Goal: Task Accomplishment & Management: Manage account settings

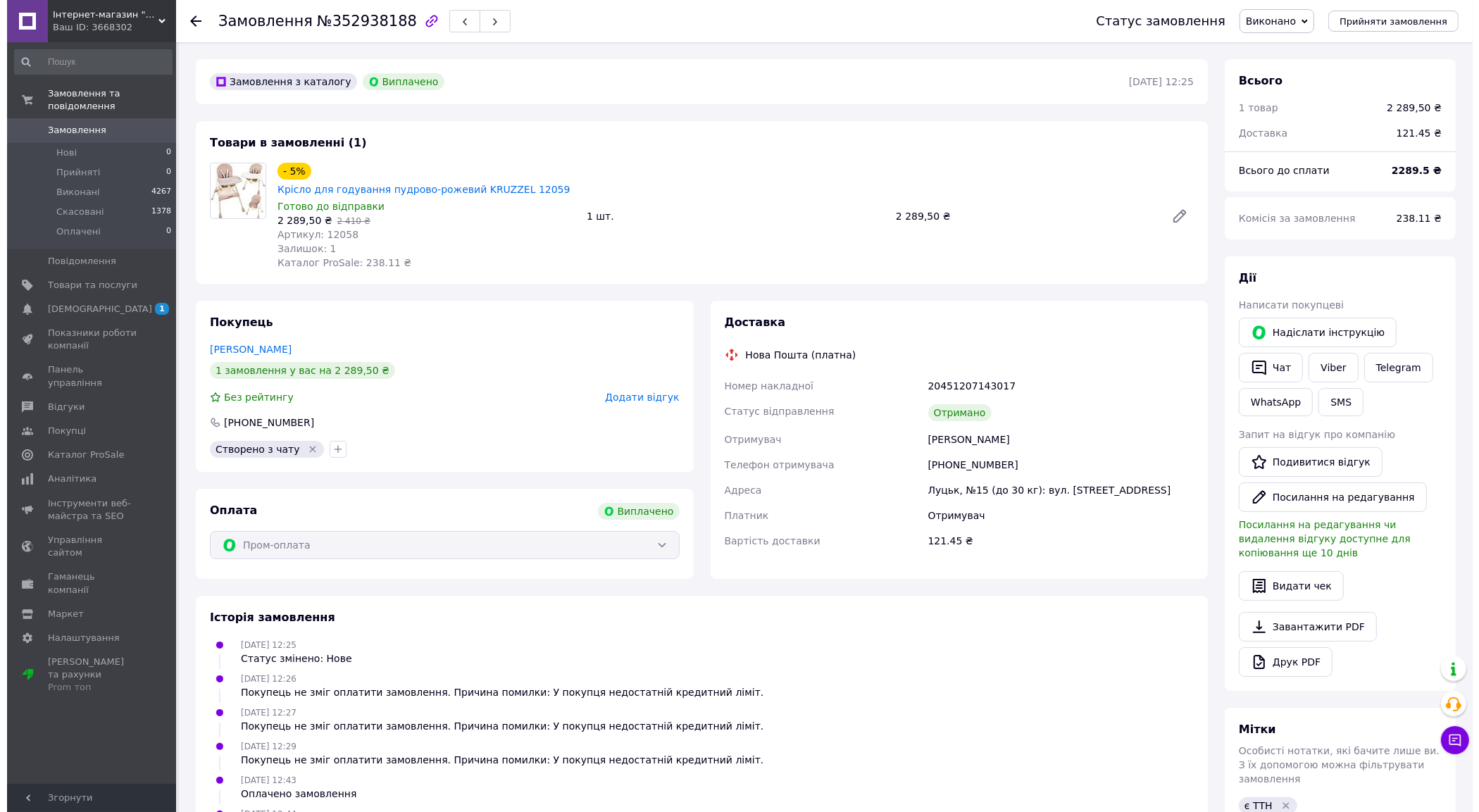
scroll to position [78, 0]
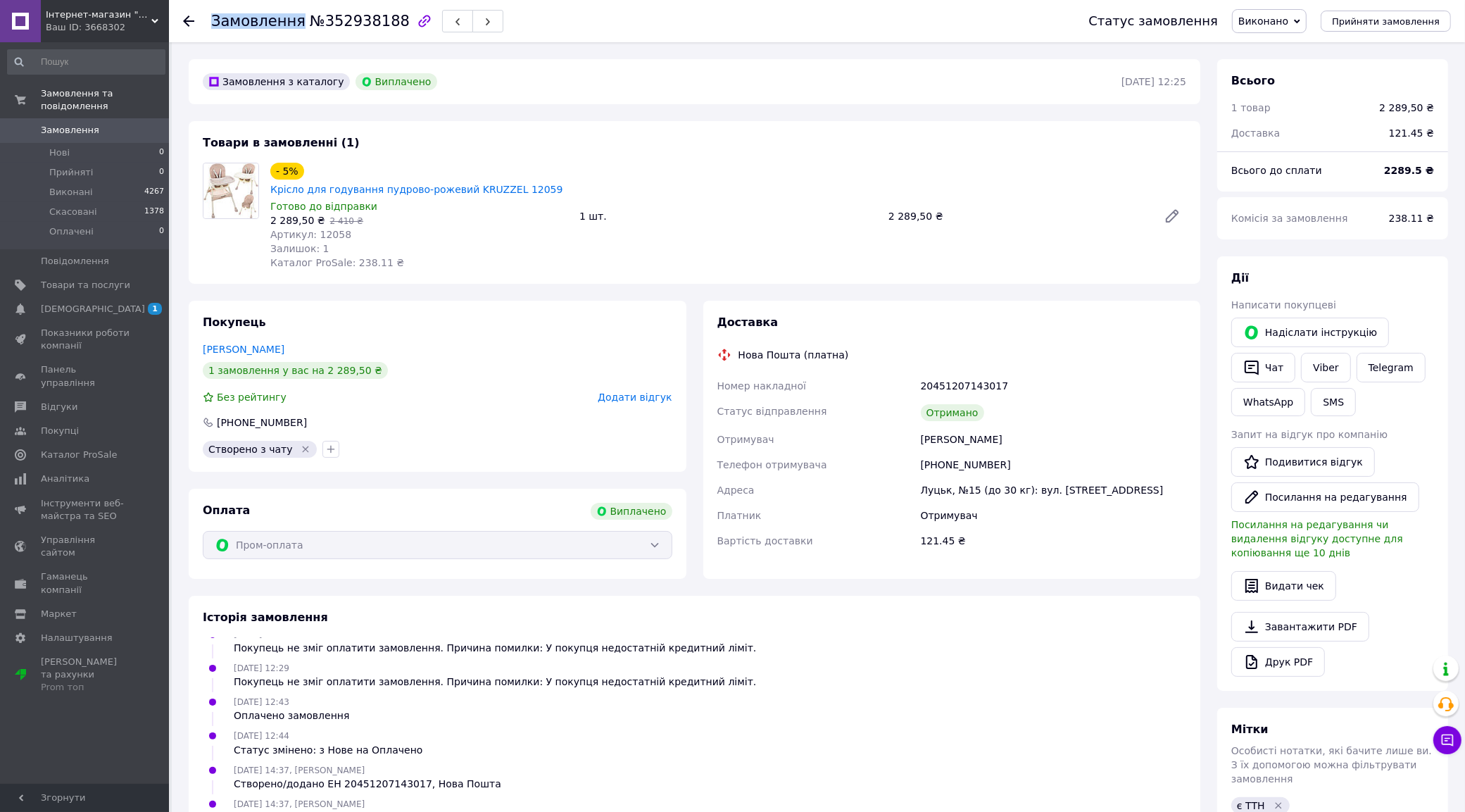
click at [191, 19] on icon at bounding box center [189, 21] width 11 height 11
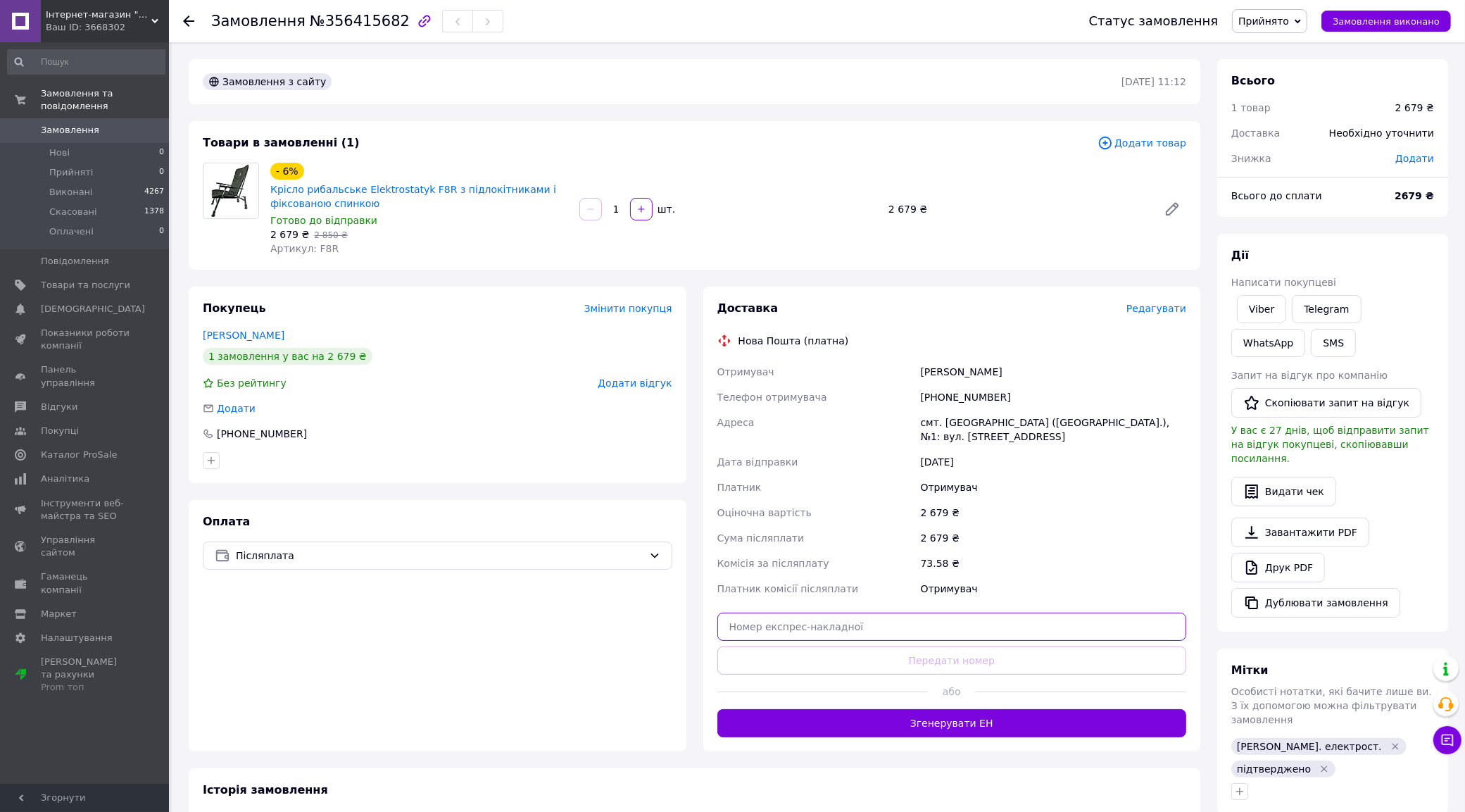
click at [1084, 627] on input "text" at bounding box center [952, 626] width 470 height 28
type input "59001432887403"
click at [1028, 659] on button "Передати номер" at bounding box center [952, 660] width 470 height 28
click at [1026, 659] on div "Доставка Редагувати Нова Пошта (платна) Отримувач Романюк Олексій Телефон отрим…" at bounding box center [952, 518] width 470 height 436
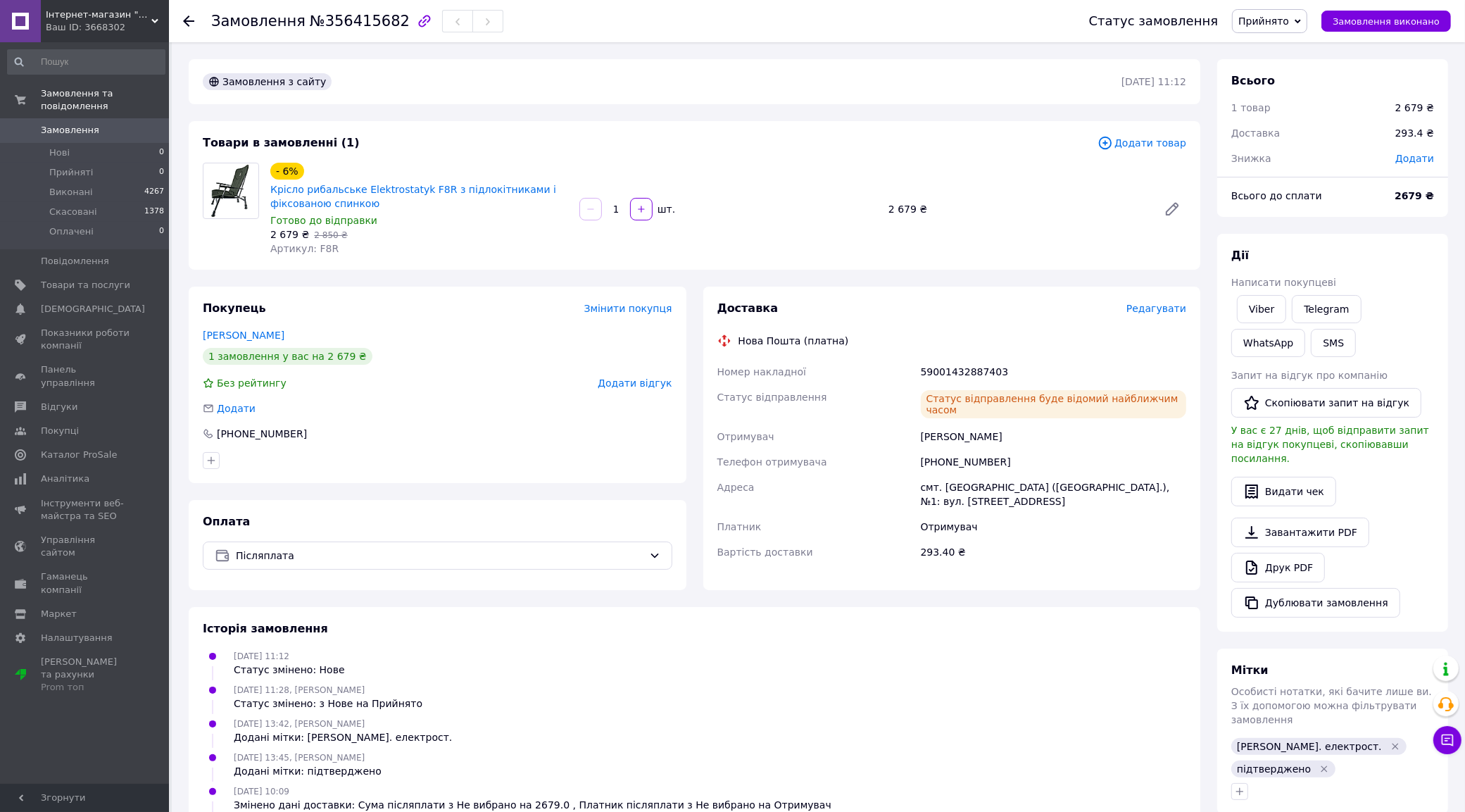
click at [979, 364] on div "59001432887403" at bounding box center [1053, 372] width 271 height 26
copy div "59001432887403"
click at [1311, 345] on button "SMS" at bounding box center [1333, 342] width 45 height 28
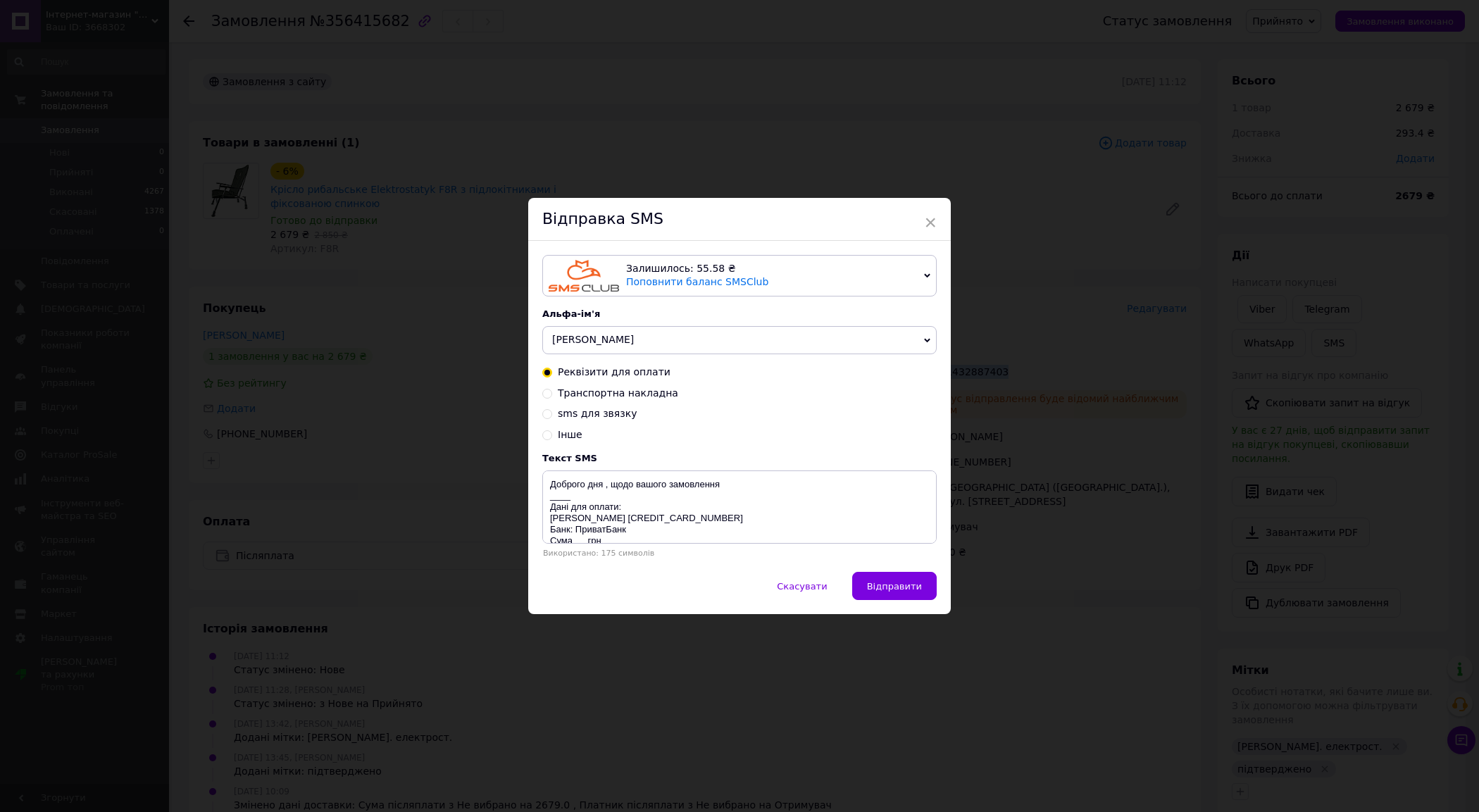
click at [631, 402] on div "Реквізити для оплати Транспортна накладна sms для звязку Інше" at bounding box center [739, 403] width 394 height 76
click at [610, 390] on span "Транспортна накладна" at bounding box center [618, 393] width 121 height 11
click at [552, 390] on input "Транспортна накладна" at bounding box center [547, 392] width 10 height 10
radio input "true"
radio input "false"
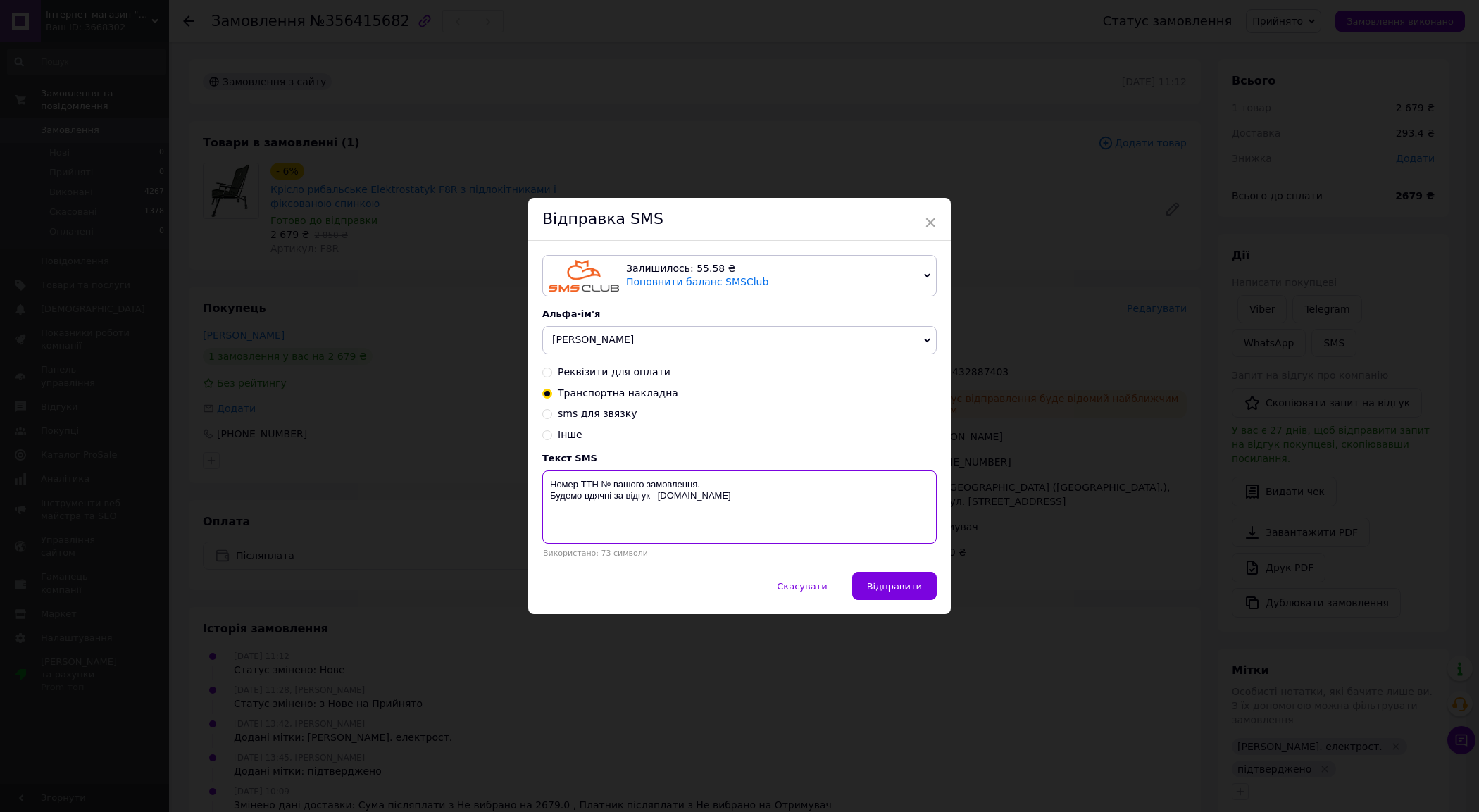
click at [607, 484] on textarea "Номер ТТН № вашого замовлення. Будемо вдячні за відгук solo-mon.com.ua" at bounding box center [739, 507] width 394 height 73
paste textarea "59001432887403"
type textarea "Номер ТТН №59001432887403 вашого замовлення. Будемо вдячні за відгук solo-mon.c…"
click at [879, 577] on button "Відправити" at bounding box center [894, 586] width 84 height 28
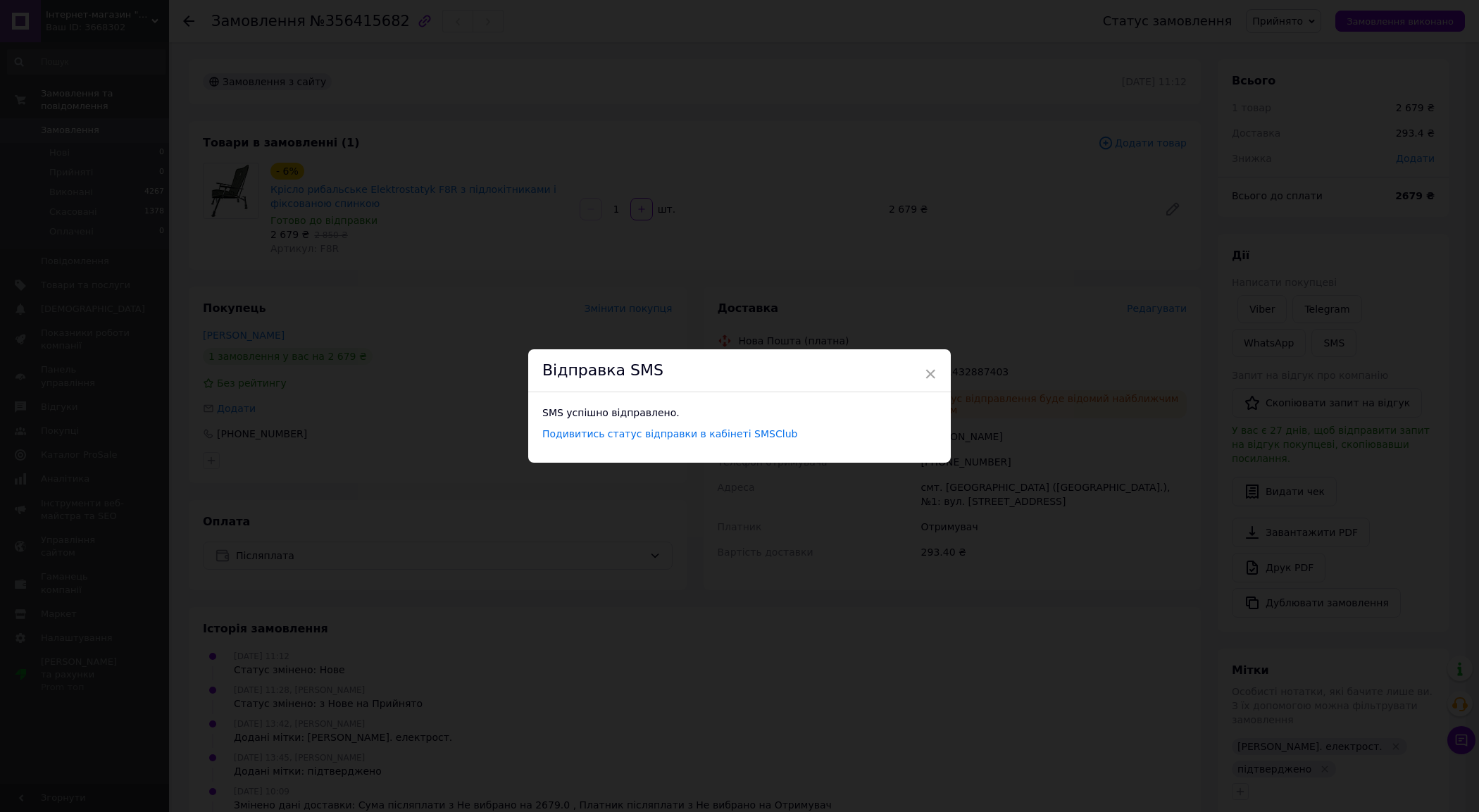
drag, startPoint x: 927, startPoint y: 367, endPoint x: 979, endPoint y: 341, distance: 58.1
click at [927, 367] on span "×" at bounding box center [930, 374] width 13 height 24
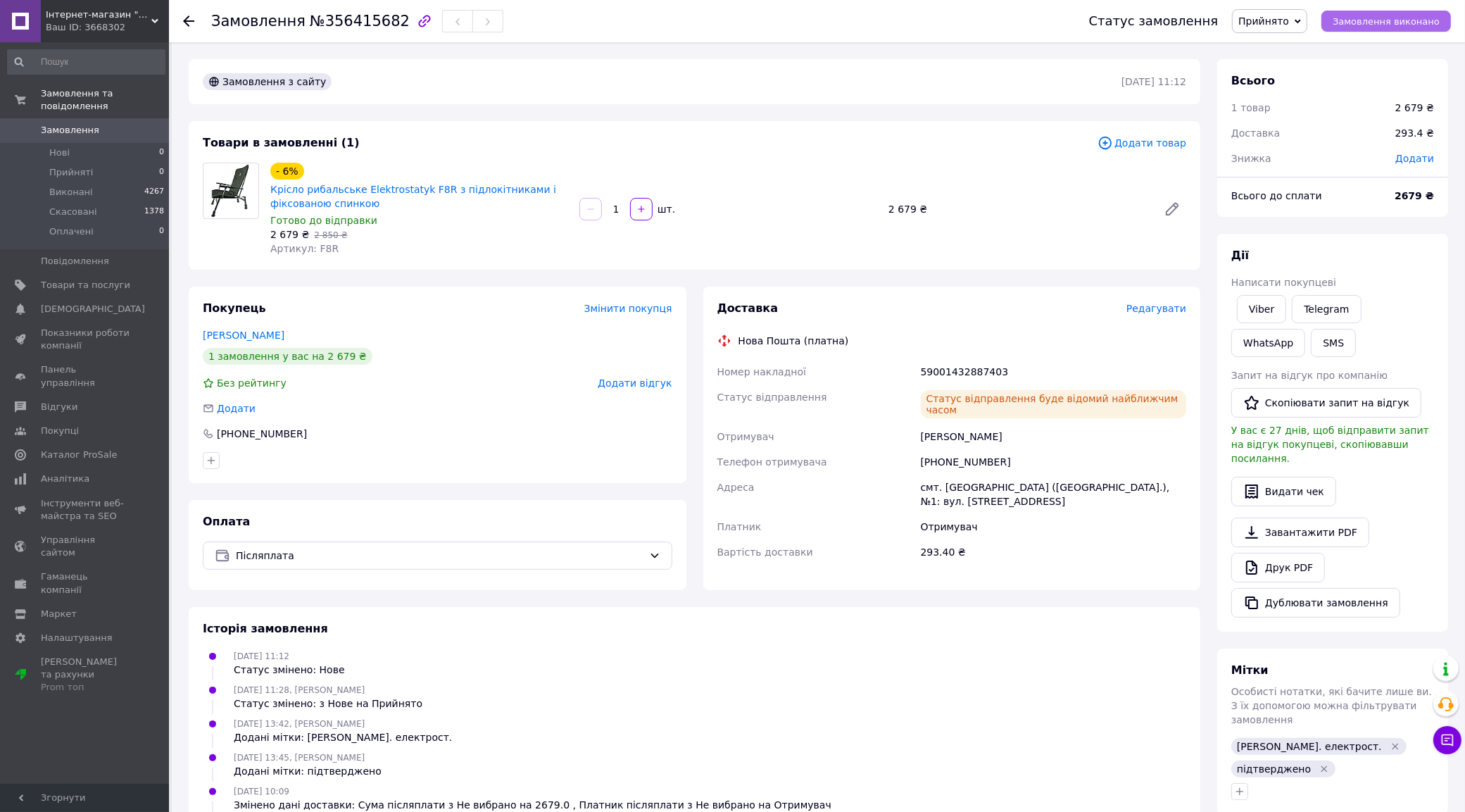
click at [1389, 12] on button "Замовлення виконано" at bounding box center [1385, 21] width 129 height 21
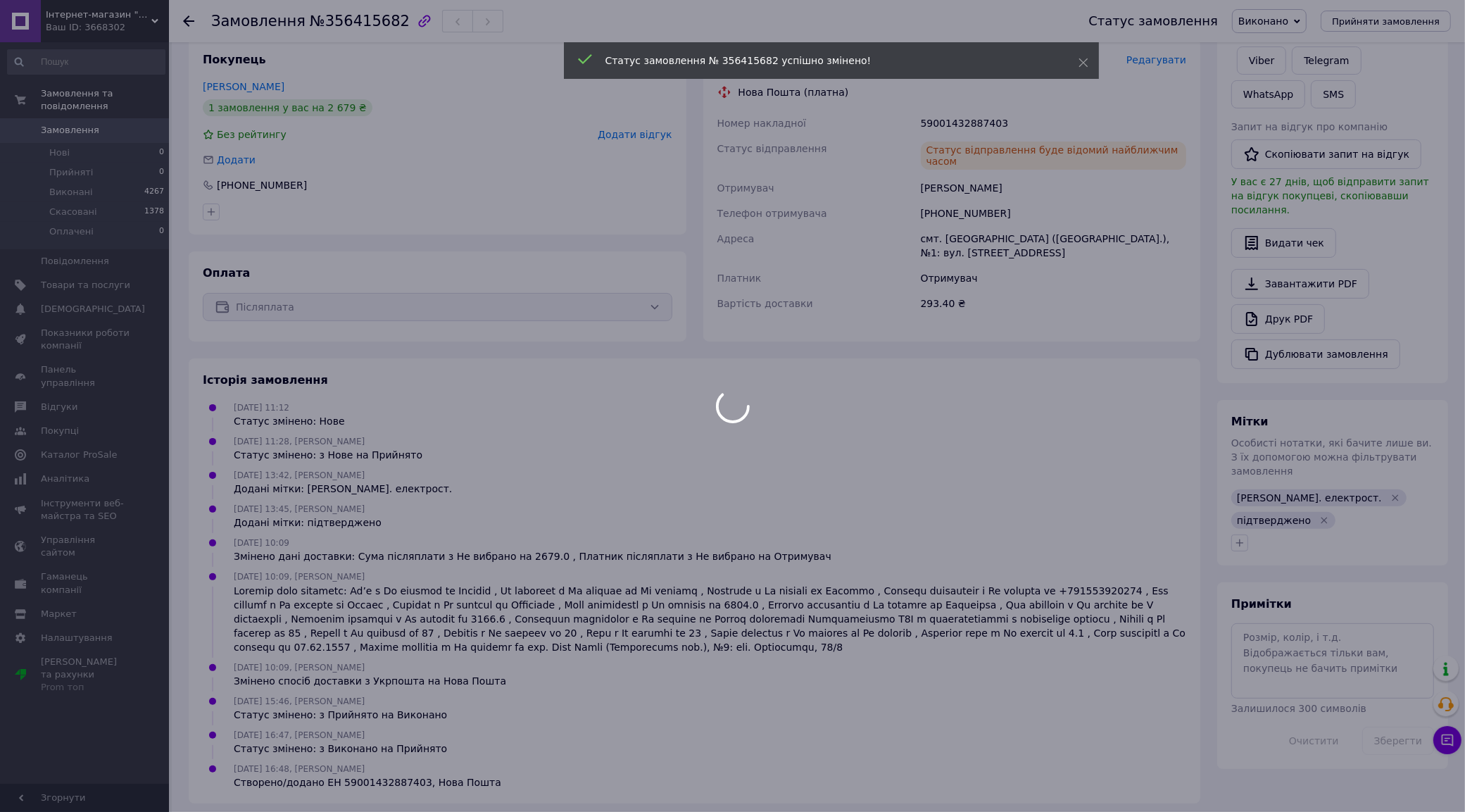
scroll to position [33, 0]
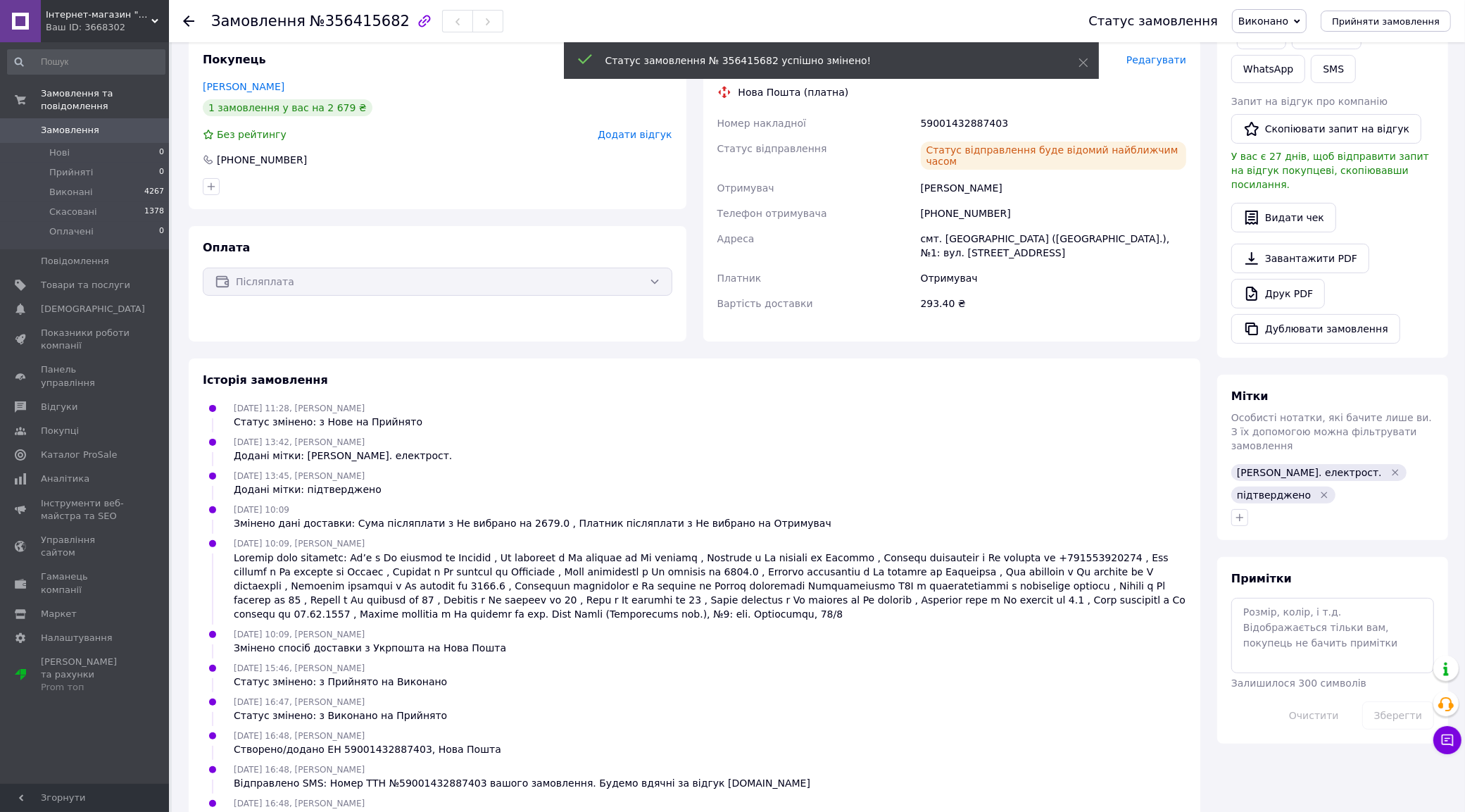
click at [187, 15] on icon at bounding box center [189, 21] width 11 height 11
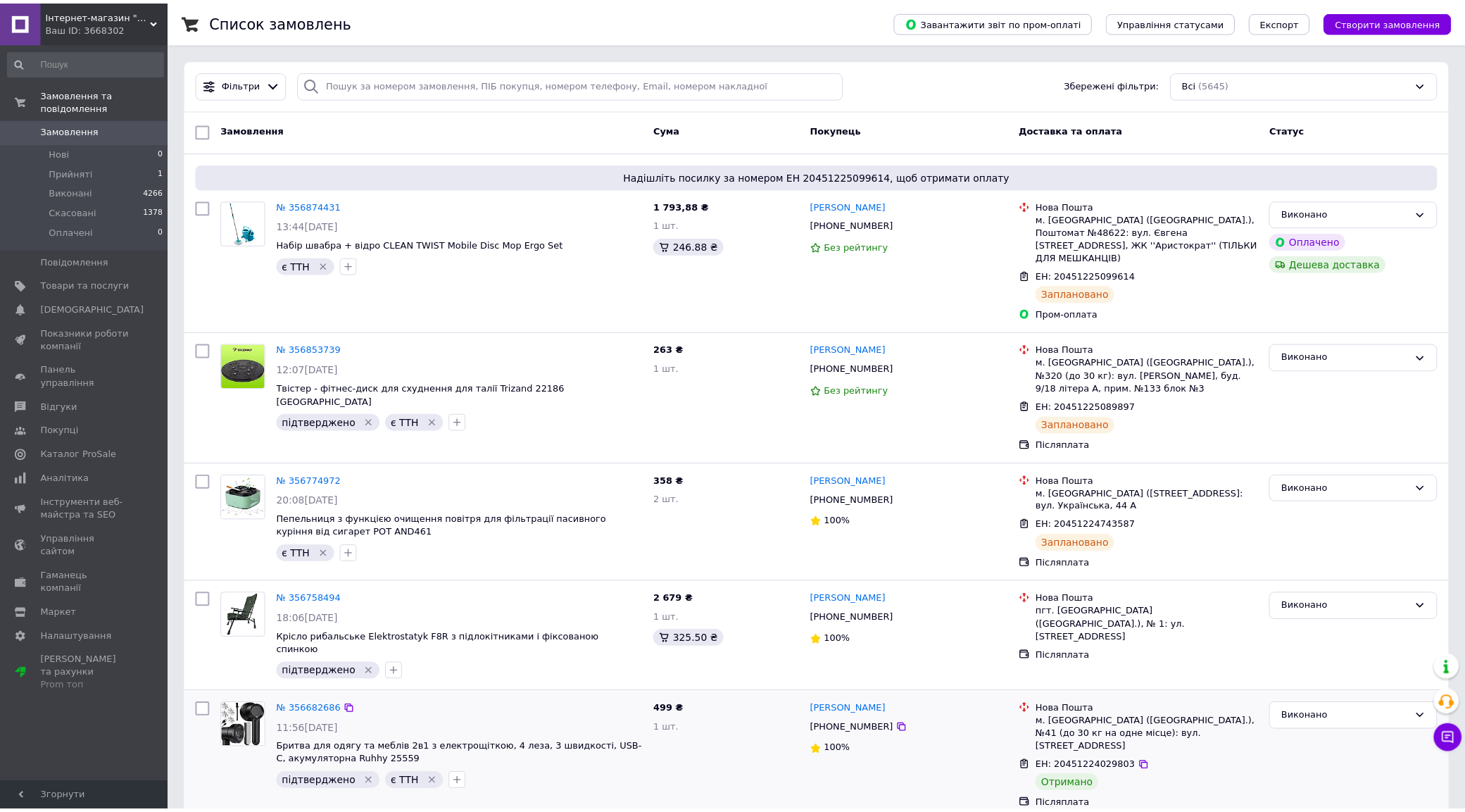
scroll to position [264, 0]
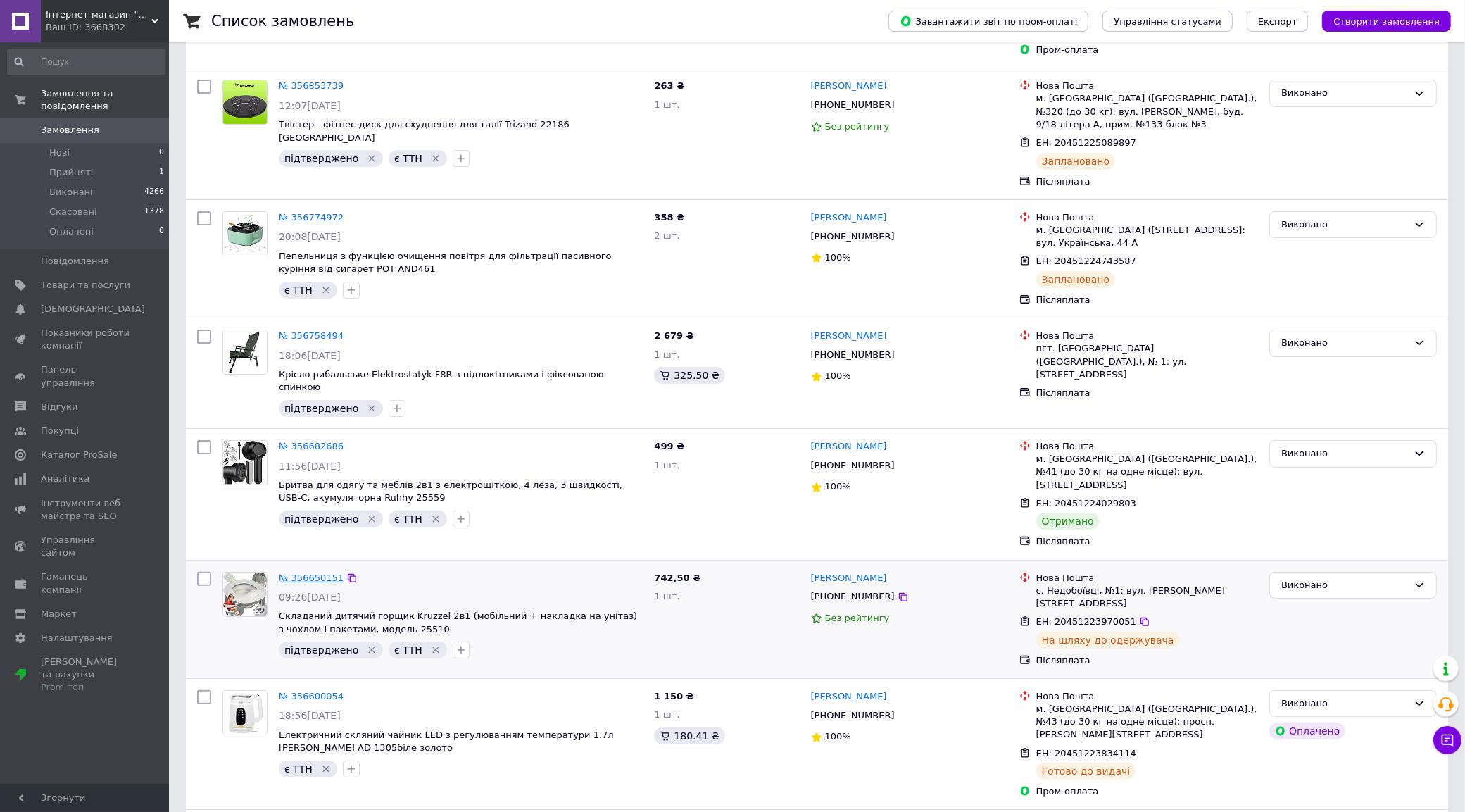
click at [319, 573] on link "№ 356650151" at bounding box center [311, 577] width 65 height 10
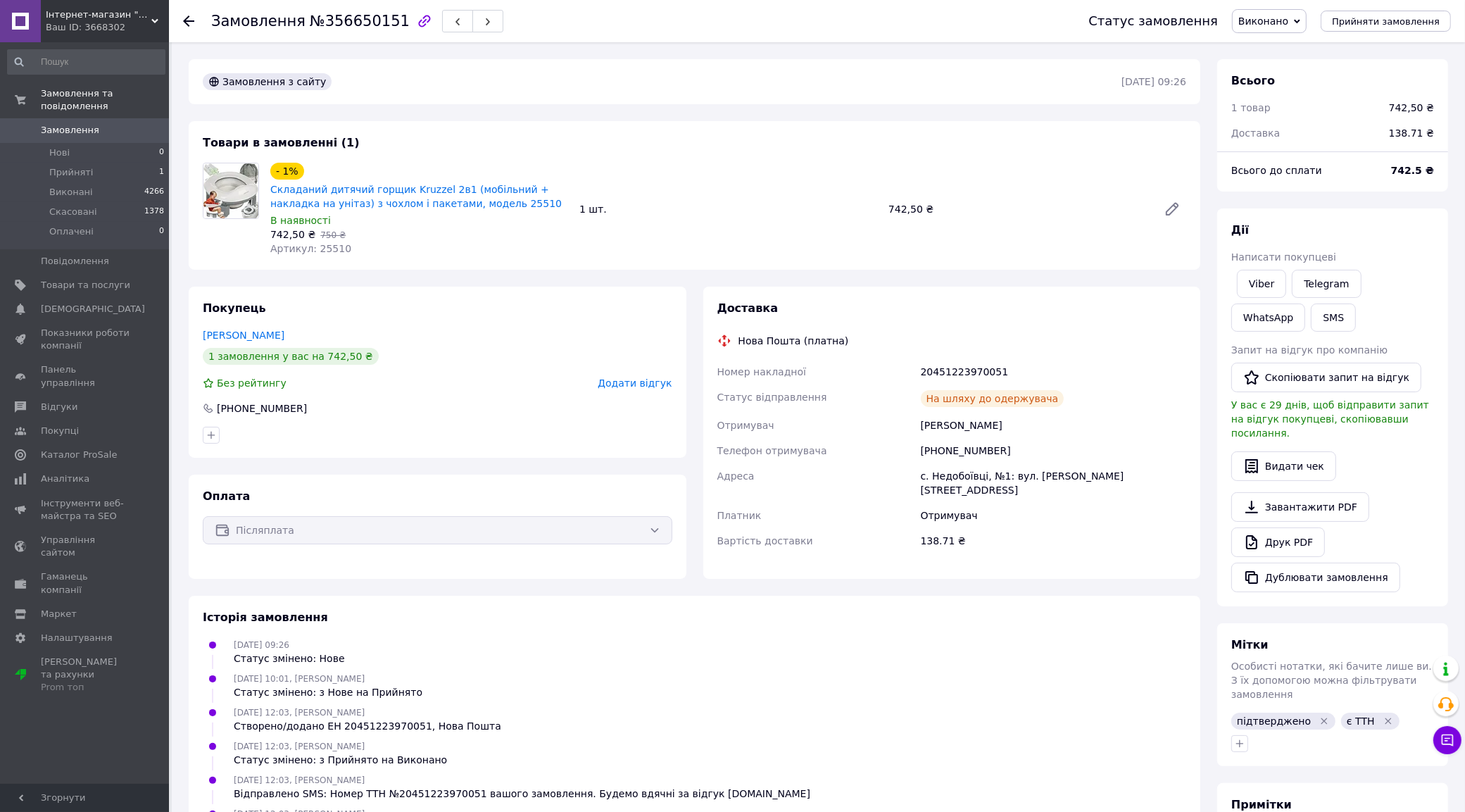
click at [182, 15] on div "Замовлення №356650151 Статус замовлення Виконано Прийнято Скасовано Оплачено Пр…" at bounding box center [817, 21] width 1296 height 43
click at [189, 20] on icon at bounding box center [189, 21] width 11 height 11
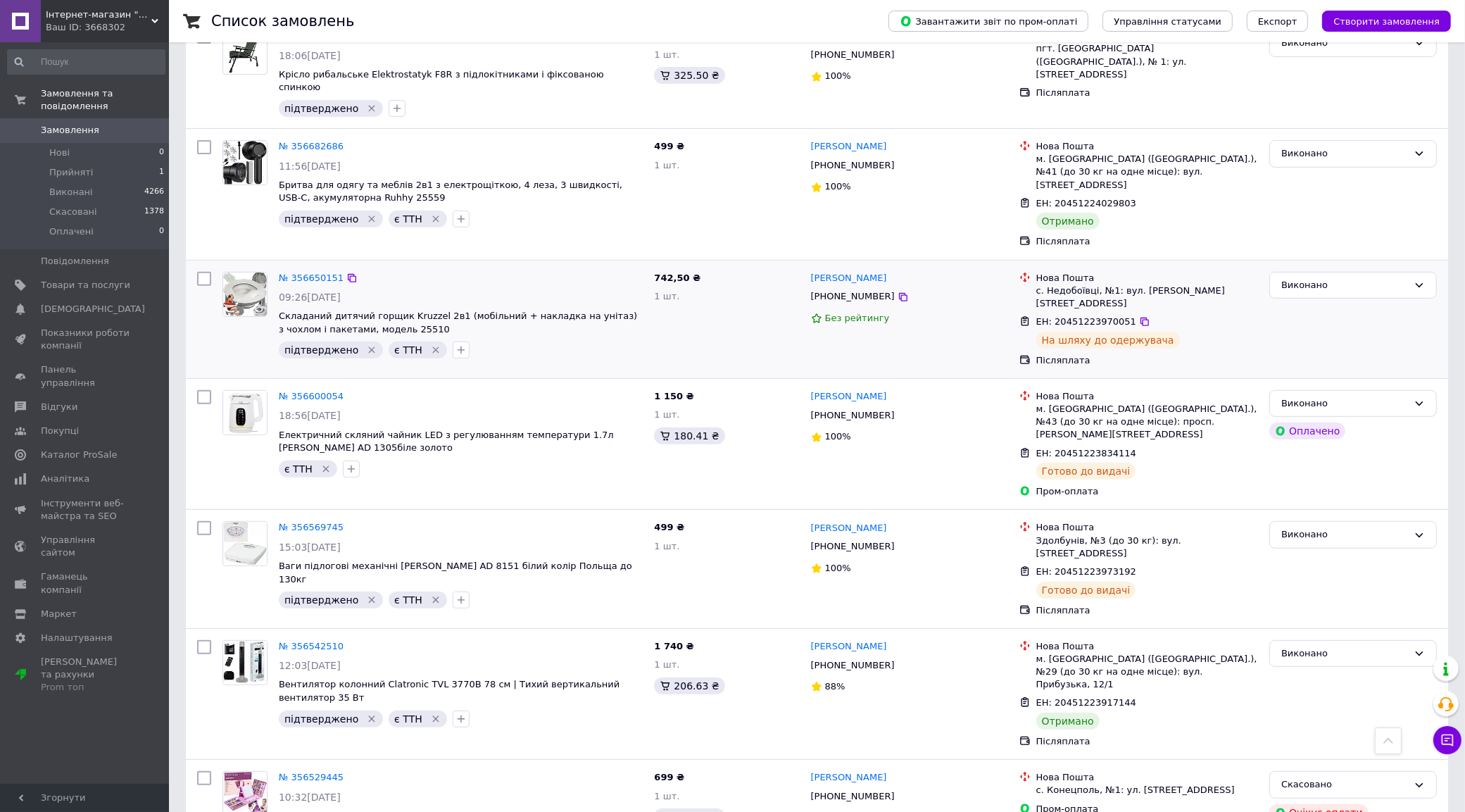
scroll to position [389, 0]
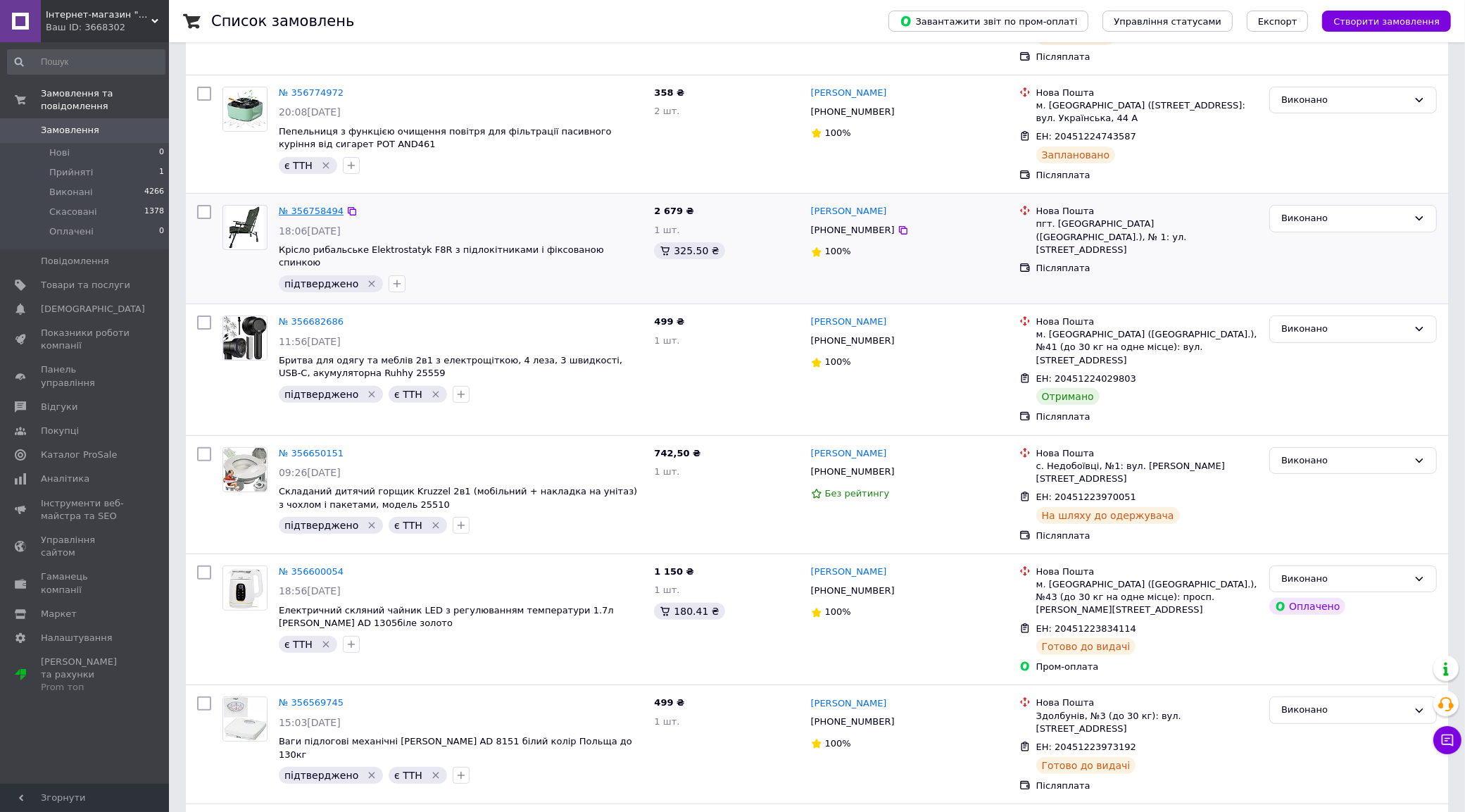
click at [314, 206] on link "№ 356758494" at bounding box center [311, 210] width 65 height 10
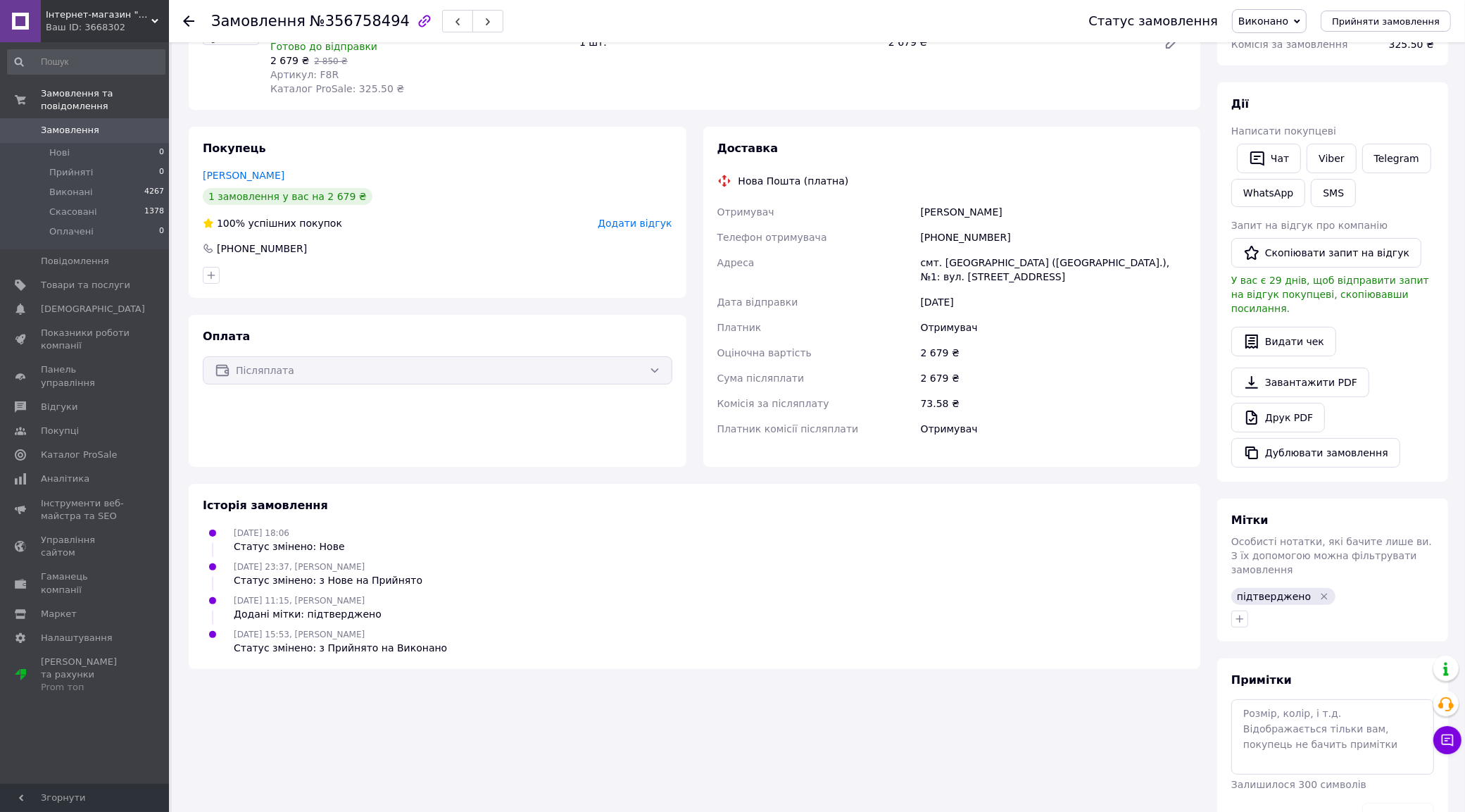
scroll to position [176, 0]
click at [195, 25] on div at bounding box center [197, 21] width 28 height 43
click at [191, 22] on icon at bounding box center [189, 21] width 11 height 11
